Goal: Find specific page/section: Find specific page/section

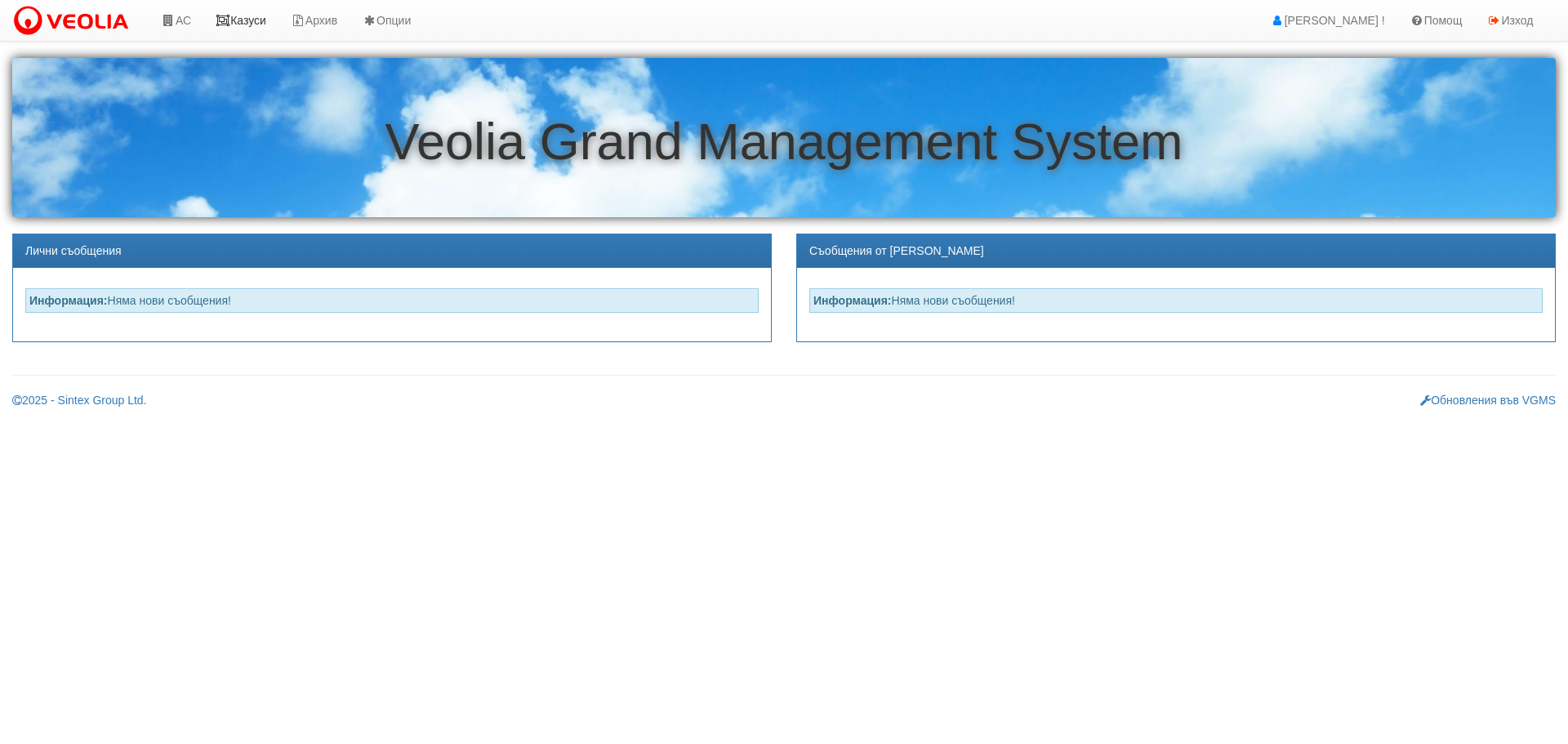
click at [253, 18] on link "Казуси" at bounding box center [241, 20] width 75 height 41
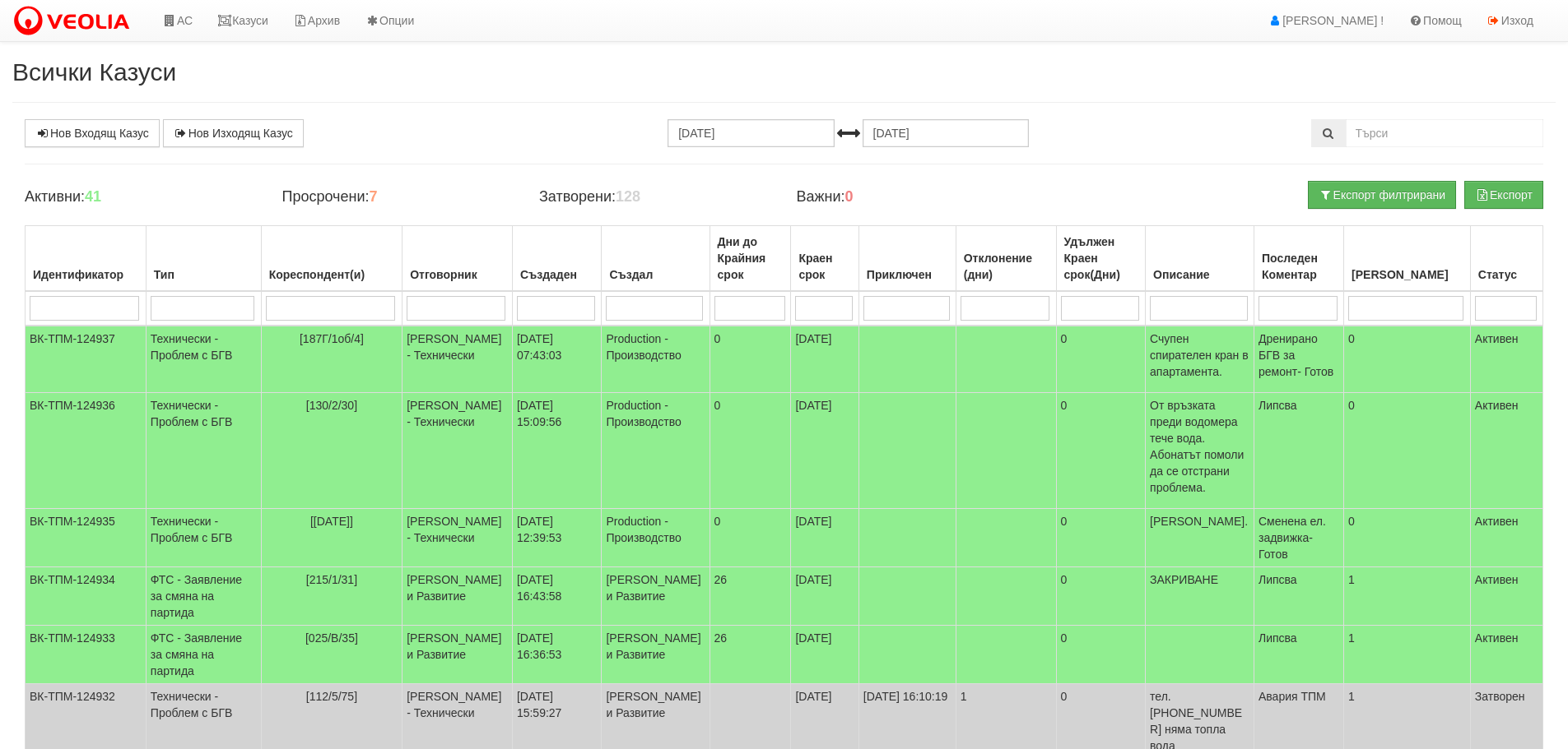
click at [453, 305] on input "search" at bounding box center [455, 308] width 99 height 24
type input "д"
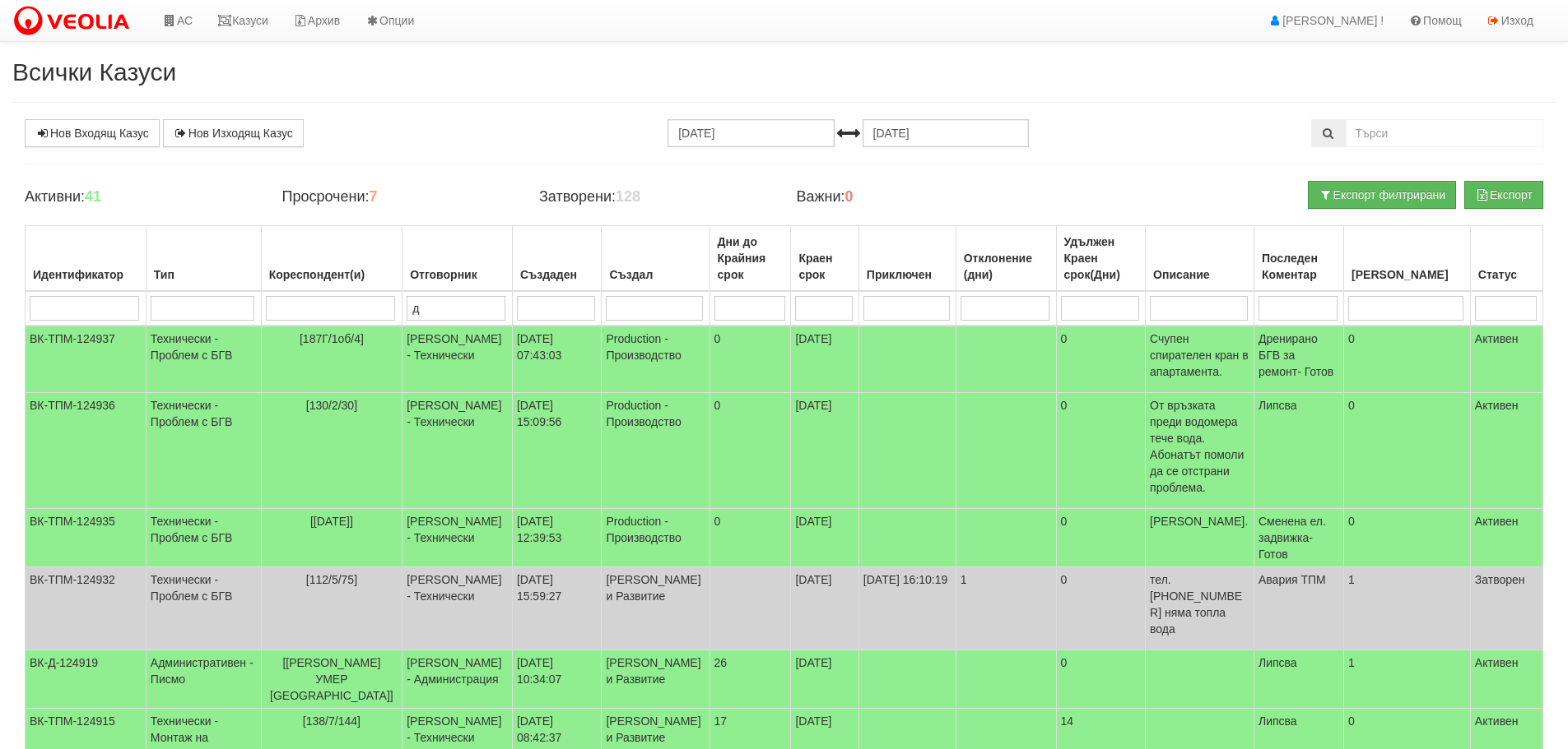
type input "ди"
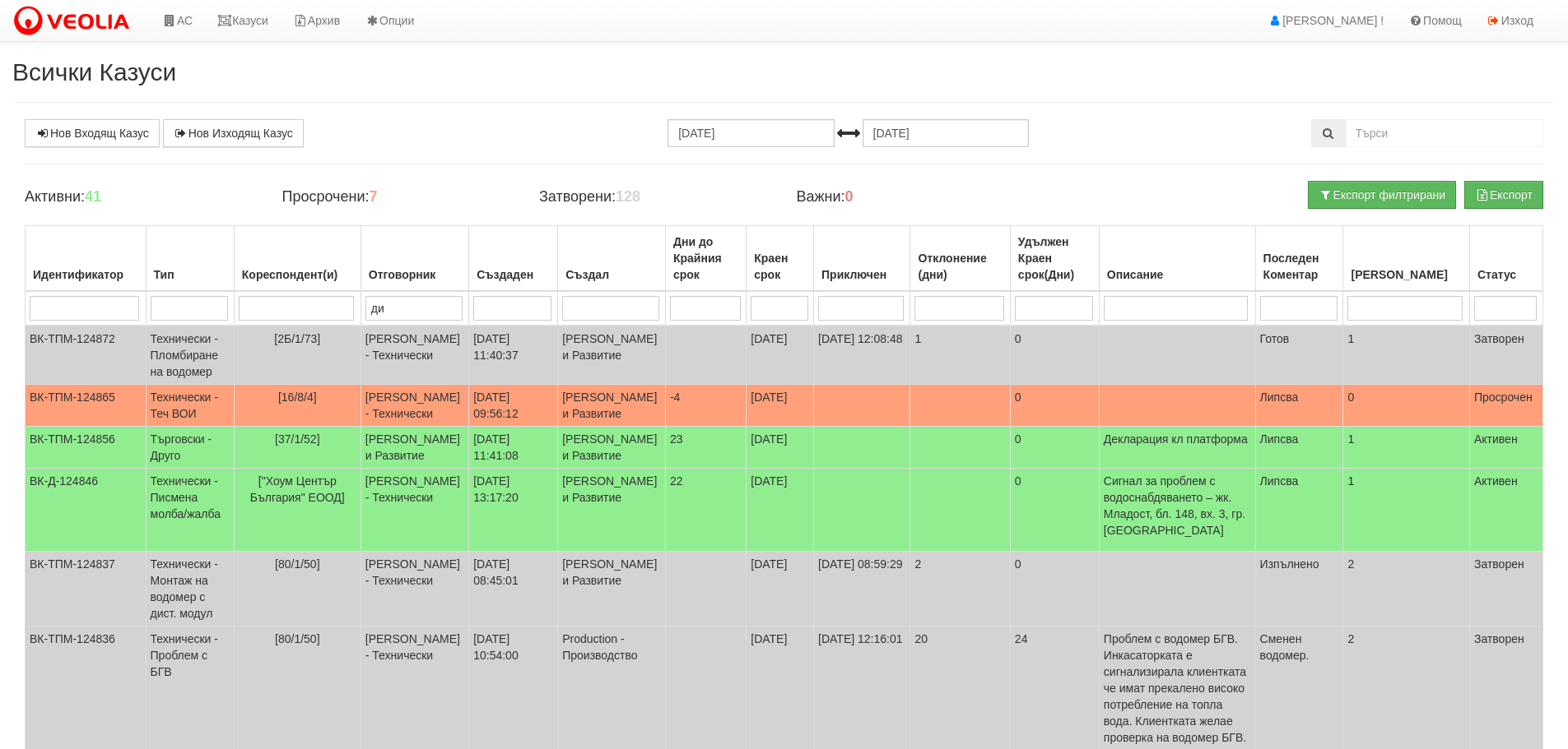
type input "дия"
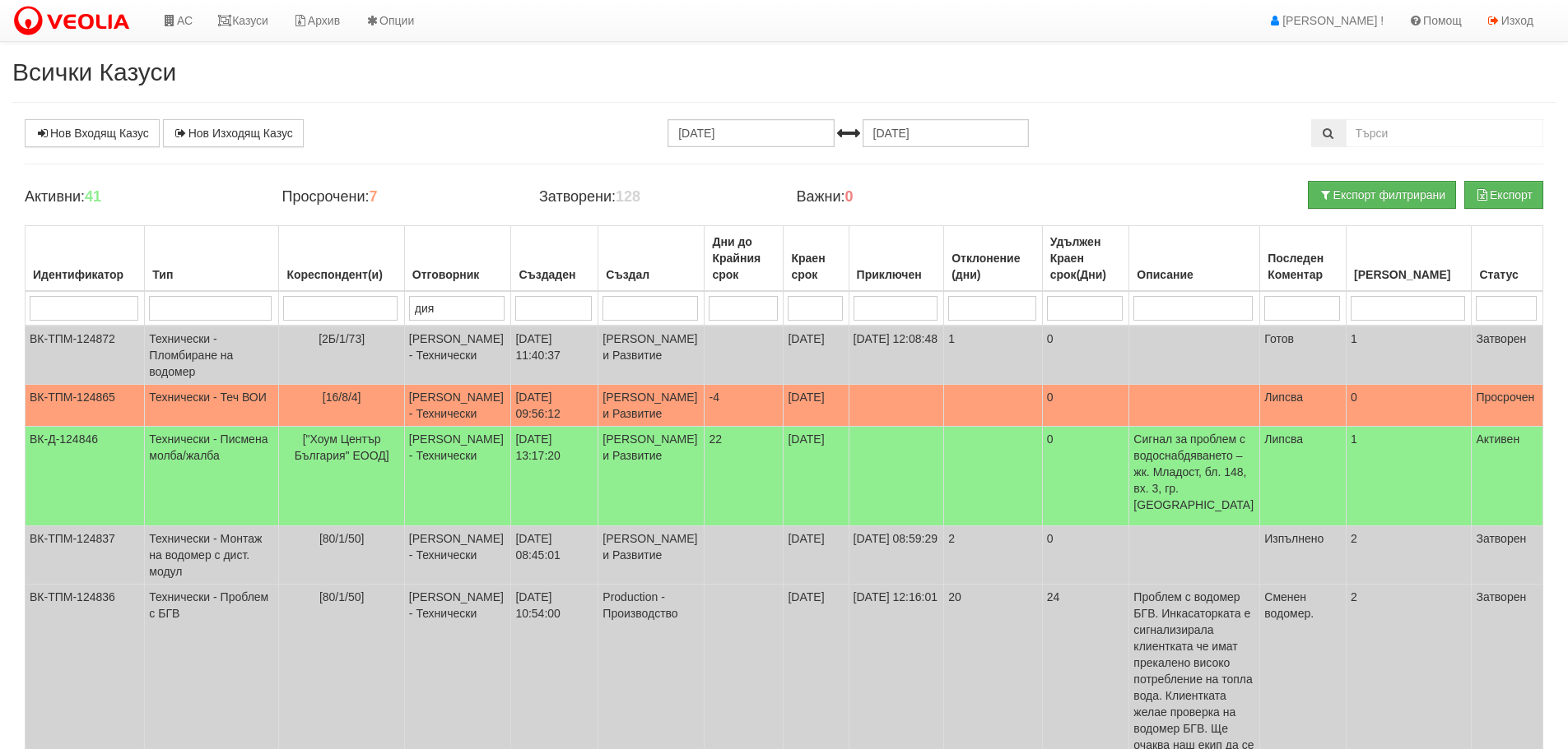
type input "[PERSON_NAME]"
